Goal: Task Accomplishment & Management: Complete application form

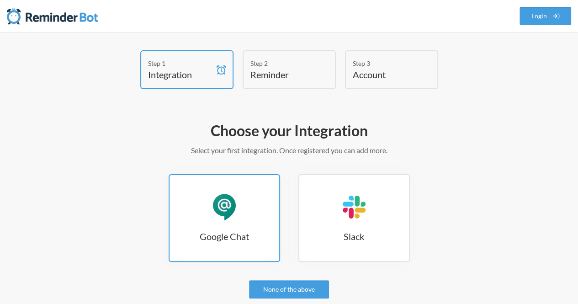
click at [237, 215] on div "Google Chat" at bounding box center [224, 206] width 27 height 27
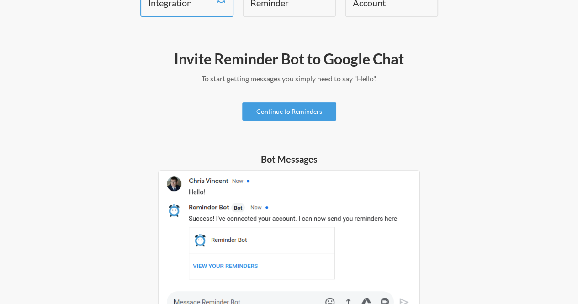
scroll to position [71, 0]
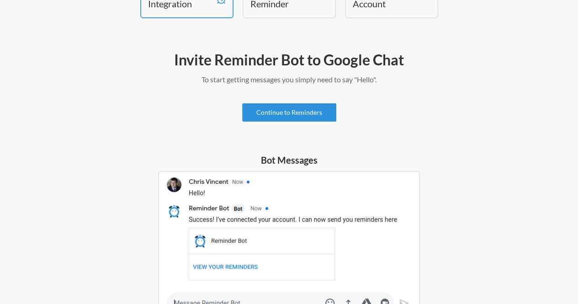
click at [286, 116] on link "Continue to Reminders" at bounding box center [289, 112] width 94 height 18
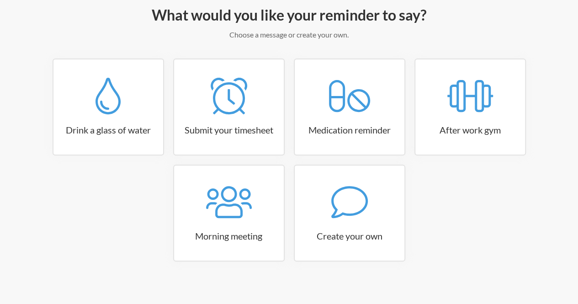
scroll to position [116, 0]
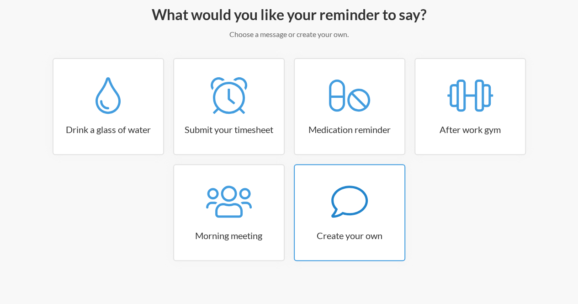
click at [384, 237] on h3 "Create your own" at bounding box center [350, 235] width 110 height 13
select select "09:30:00"
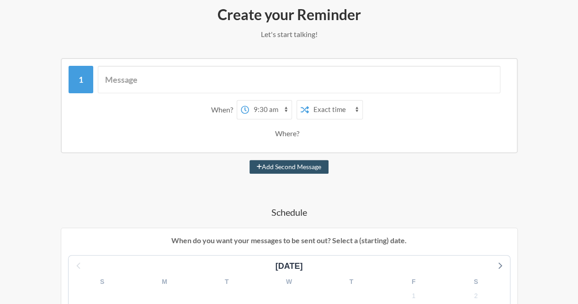
drag, startPoint x: 295, startPoint y: 140, endPoint x: 292, endPoint y: 136, distance: 5.5
click at [292, 136] on div "Where?" at bounding box center [289, 133] width 28 height 19
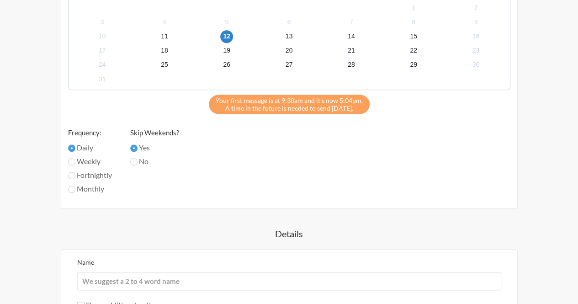
scroll to position [404, 0]
click at [78, 165] on label "Weekly" at bounding box center [90, 161] width 44 height 11
click at [75, 165] on input "Weekly" at bounding box center [71, 161] width 7 height 7
radio input "true"
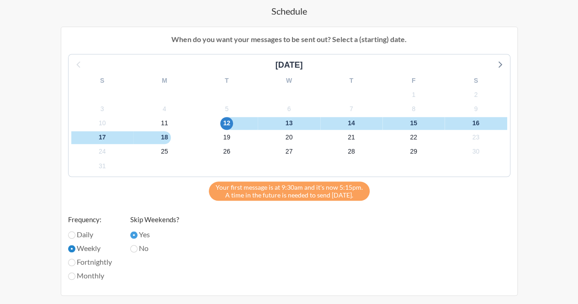
scroll to position [311, 0]
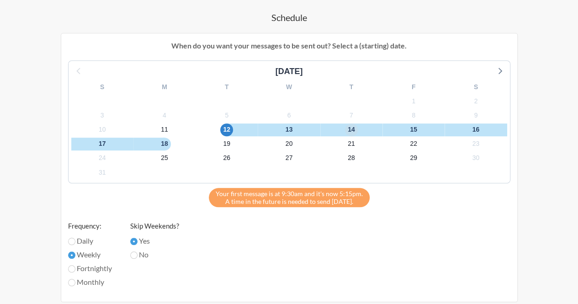
click at [349, 132] on span "14" at bounding box center [351, 129] width 13 height 13
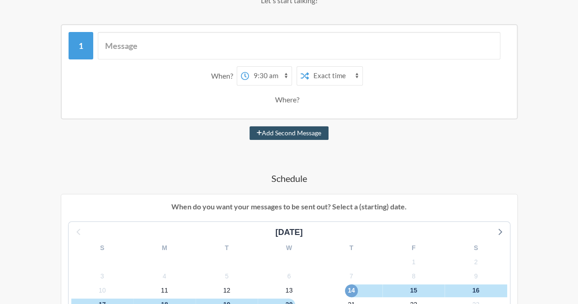
scroll to position [146, 0]
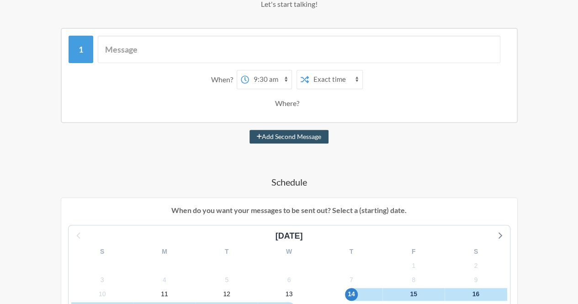
click at [321, 75] on select "Exact time Random time" at bounding box center [335, 79] width 53 height 18
click at [285, 77] on select "12:00 am 12:15 am 12:30 am 12:45 am 1:00 am 1:15 am 1:30 am 1:45 am 2:00 am 2:1…" at bounding box center [270, 79] width 43 height 18
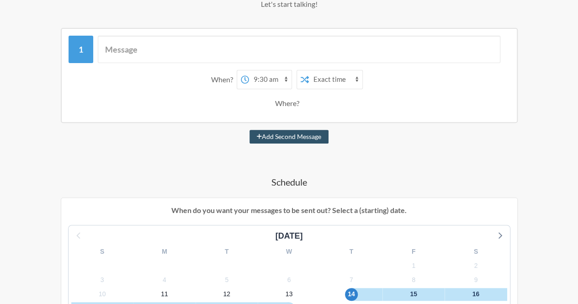
click at [285, 77] on select "12:00 am 12:15 am 12:30 am 12:45 am 1:00 am 1:15 am 1:30 am 1:45 am 2:00 am 2:1…" at bounding box center [270, 79] width 43 height 18
select select "16:45:00"
click at [249, 70] on select "12:00 am 12:15 am 12:30 am 12:45 am 1:00 am 1:15 am 1:30 am 1:45 am 2:00 am 2:1…" at bounding box center [270, 79] width 43 height 18
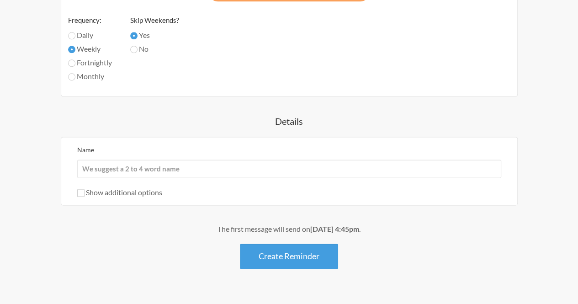
scroll to position [517, 0]
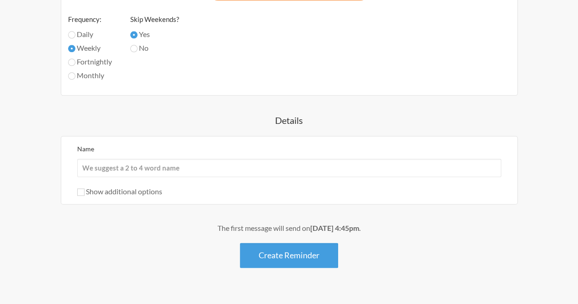
click at [112, 193] on label "Show additional options" at bounding box center [119, 191] width 85 height 9
click at [85, 193] on input "Show additional options" at bounding box center [80, 191] width 7 height 7
checkbox input "true"
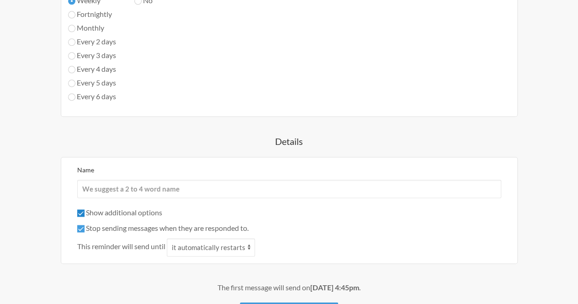
scroll to position [587, 0]
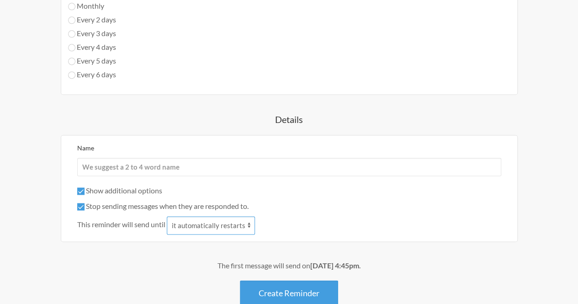
click at [195, 228] on select "it automatically restarts it is replied to" at bounding box center [211, 225] width 88 height 18
click at [130, 263] on div "The first message will send on [DATE] 4:45pm ." at bounding box center [288, 265] width 523 height 11
click at [198, 231] on select "it automatically restarts it is replied to" at bounding box center [211, 225] width 88 height 18
click at [150, 279] on div "The first message will send on [DATE] 4:45pm . Create Reminder" at bounding box center [288, 282] width 523 height 45
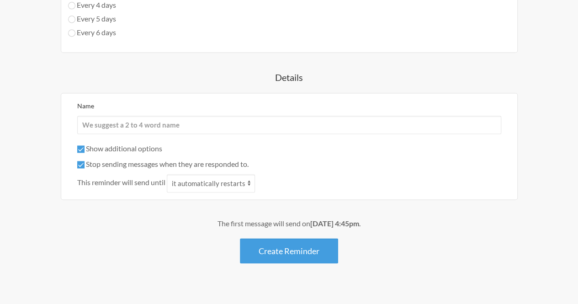
scroll to position [629, 0]
click at [155, 119] on input "Name" at bounding box center [289, 125] width 424 height 18
type input "Reminder"
click at [248, 234] on div "The first message will send on [DATE] 4:45pm . Create Reminder" at bounding box center [288, 240] width 523 height 45
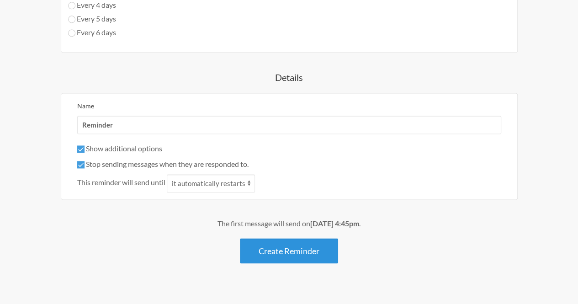
click at [273, 254] on button "Create Reminder" at bounding box center [289, 250] width 98 height 25
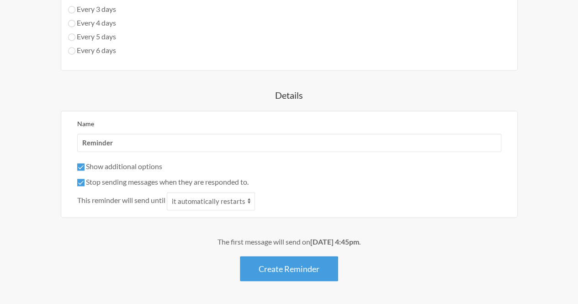
scroll to position [630, 0]
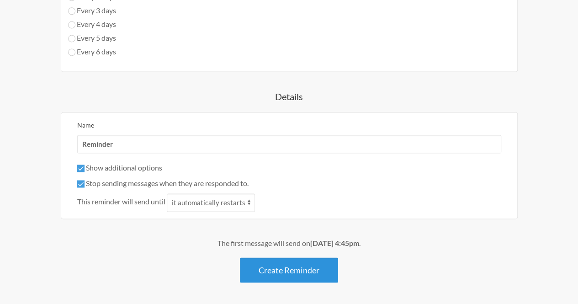
click at [294, 271] on button "Create Reminder" at bounding box center [289, 269] width 98 height 25
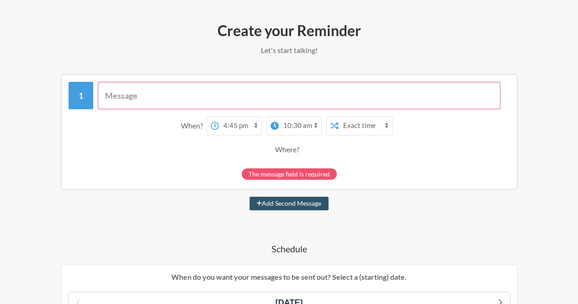
scroll to position [100, 0]
click at [174, 100] on input "text" at bounding box center [299, 95] width 403 height 27
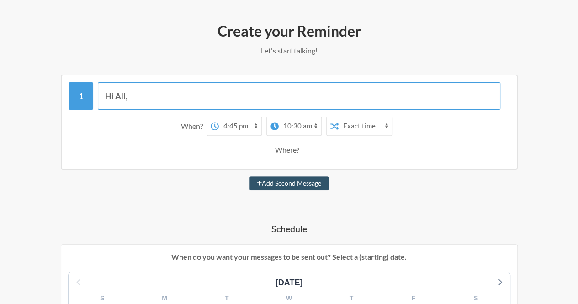
type input "Hi All,"
click at [250, 176] on button "Add Second Message" at bounding box center [289, 183] width 79 height 14
select select "17:45:00"
select select "18:45:00"
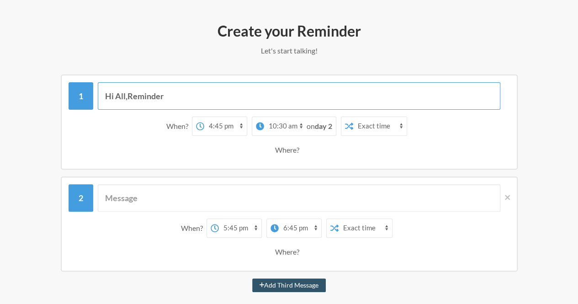
type input "Hi All,Reminder"
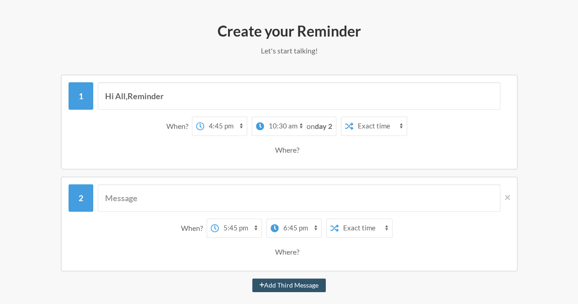
click at [486, 222] on div "When? 12:00 am 12:15 am 12:30 am 12:45 am 1:00 am 1:15 am 1:30 am 1:45 am 2:00 …" at bounding box center [289, 228] width 432 height 19
click at [509, 197] on icon at bounding box center [507, 197] width 5 height 8
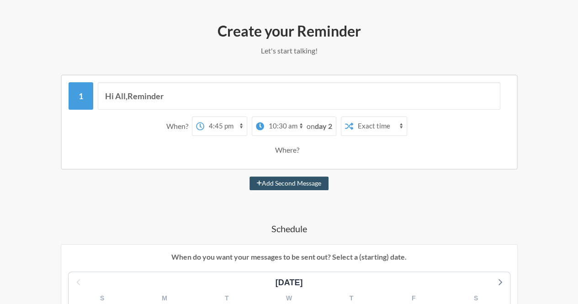
click at [293, 128] on select "12:00 am 12:15 am 12:30 am 12:45 am 1:00 am 1:15 am 1:30 am 1:45 am 2:00 am 2:1…" at bounding box center [285, 126] width 43 height 18
drag, startPoint x: 293, startPoint y: 128, endPoint x: 279, endPoint y: 126, distance: 14.3
click at [279, 126] on select "12:00 am 12:15 am 12:30 am 12:45 am 1:00 am 1:15 am 1:30 am 1:45 am 2:00 am 2:1…" at bounding box center [285, 126] width 43 height 18
click at [328, 127] on strong "day 2" at bounding box center [323, 126] width 17 height 9
click at [324, 128] on strong "day 2" at bounding box center [323, 126] width 17 height 9
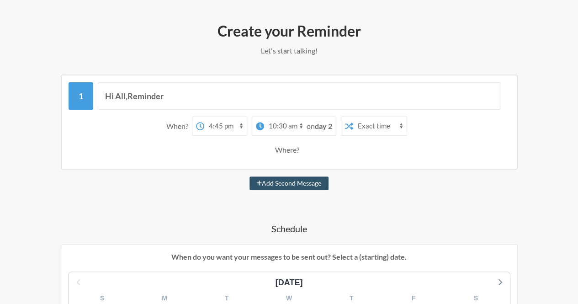
click at [303, 127] on select "12:00 am 12:15 am 12:30 am 12:45 am 1:00 am 1:15 am 1:30 am 1:45 am 2:00 am 2:1…" at bounding box center [285, 126] width 43 height 18
click at [264, 117] on select "12:00 am 12:15 am 12:30 am 12:45 am 1:00 am 1:15 am 1:30 am 1:45 am 2:00 am 2:1…" at bounding box center [285, 126] width 43 height 18
click at [285, 130] on select "12:00 am 12:15 am 12:30 am 12:45 am 1:00 am 1:15 am 1:30 am 1:45 am 2:00 am 2:1…" at bounding box center [285, 126] width 43 height 18
select select "10:00:00"
click at [264, 117] on select "12:00 am 12:15 am 12:30 am 12:45 am 1:00 am 1:15 am 1:30 am 1:45 am 2:00 am 2:1…" at bounding box center [285, 126] width 43 height 18
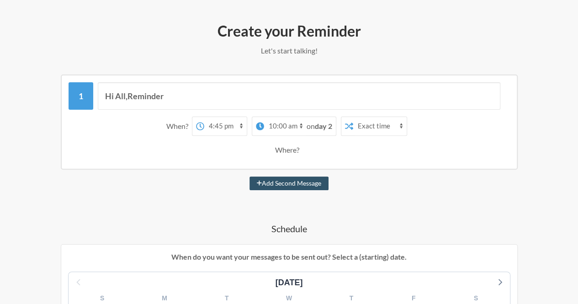
click at [293, 152] on div "Where?" at bounding box center [289, 149] width 28 height 19
drag, startPoint x: 293, startPoint y: 152, endPoint x: 283, endPoint y: 151, distance: 9.6
click at [283, 151] on div "Where?" at bounding box center [289, 149] width 28 height 19
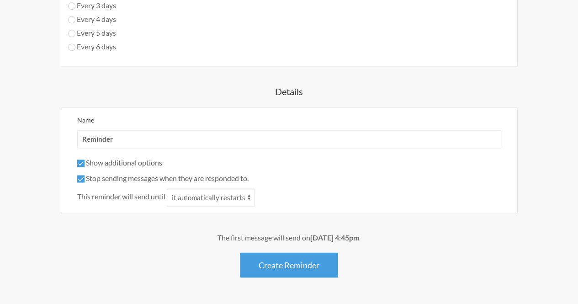
scroll to position [641, 0]
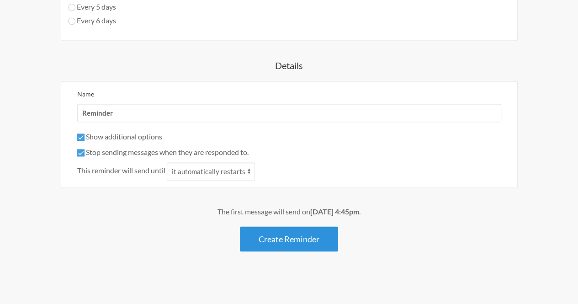
click at [282, 239] on button "Create Reminder" at bounding box center [289, 238] width 98 height 25
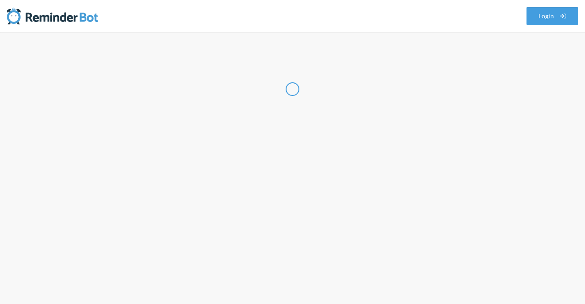
select select "IN"
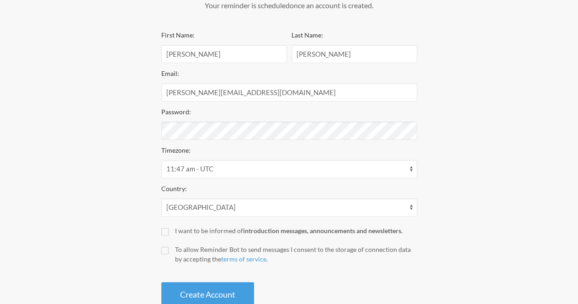
scroll to position [170, 0]
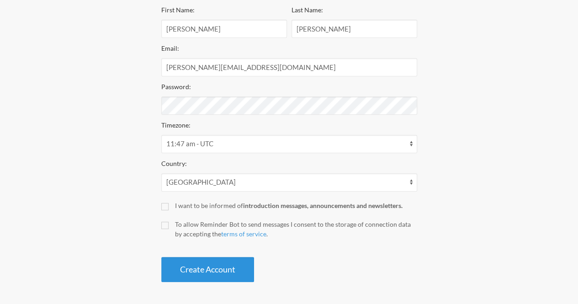
click at [242, 271] on button "Create Account" at bounding box center [207, 269] width 93 height 25
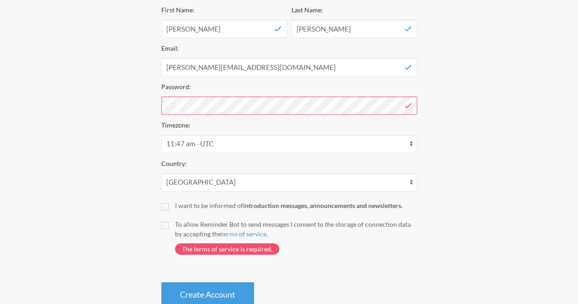
click at [176, 230] on div "To allow Reminder Bot to send messages I consent to the storage of connection d…" at bounding box center [296, 228] width 242 height 19
click at [169, 229] on input "To allow Reminder Bot to send messages I consent to the storage of connection d…" at bounding box center [164, 225] width 7 height 7
checkbox input "true"
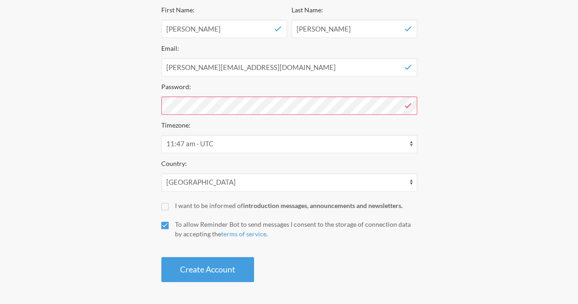
click at [170, 213] on div "First Name: [PERSON_NAME] Last Name: [PERSON_NAME] Email: [PERSON_NAME][EMAIL_A…" at bounding box center [289, 143] width 256 height 278
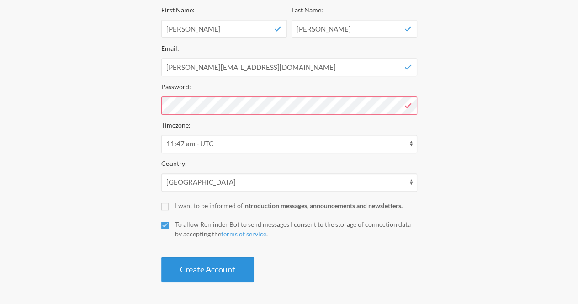
click at [200, 272] on button "Create Account" at bounding box center [207, 269] width 93 height 25
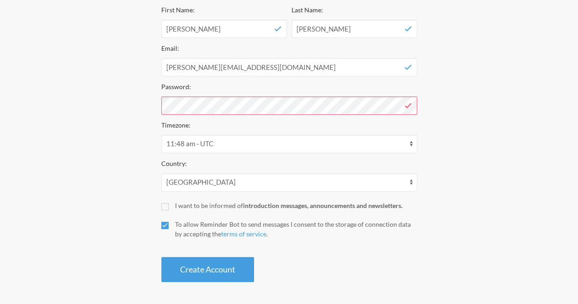
scroll to position [0, 0]
